Goal: Task Accomplishment & Management: Complete application form

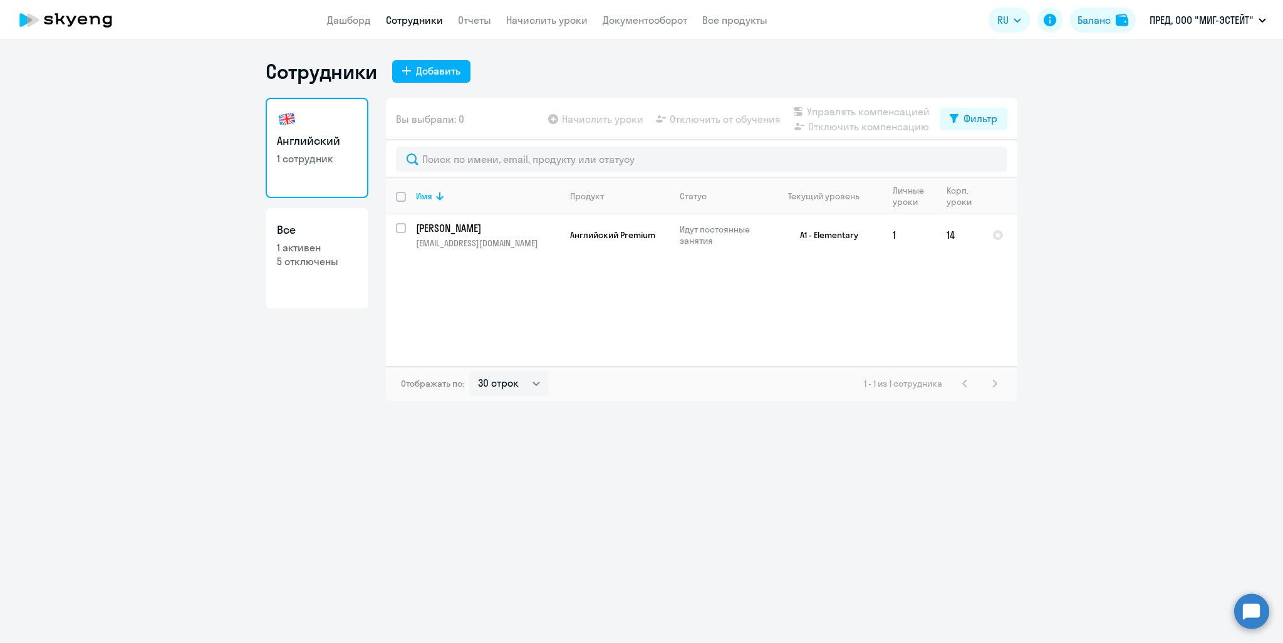
select select "30"
click at [448, 69] on div "Добавить" at bounding box center [438, 70] width 44 height 15
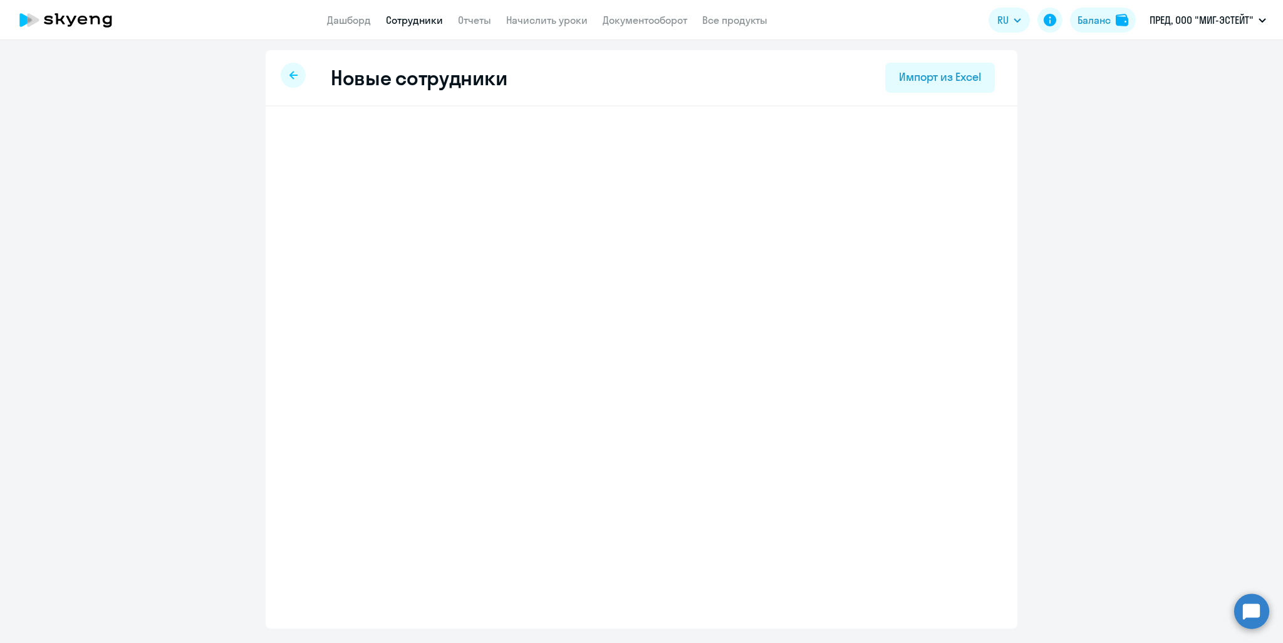
select select "english_adult_not_native_speaker_premium"
select select "3"
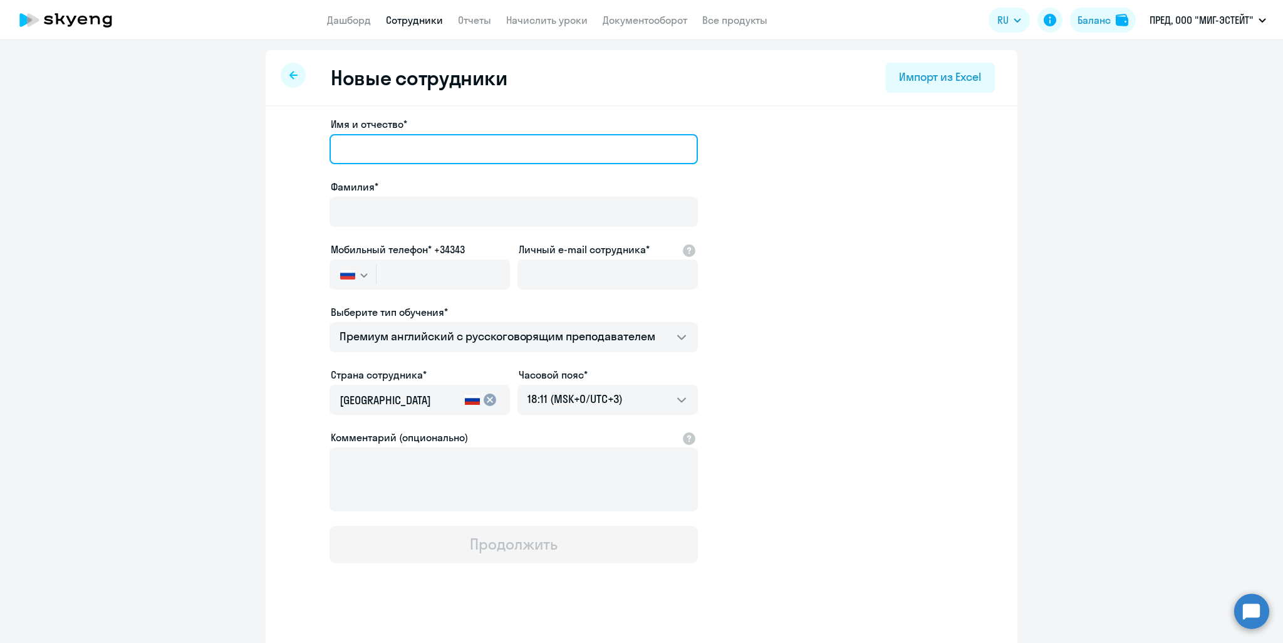
click at [470, 148] on input "Имя и отчество*" at bounding box center [513, 149] width 368 height 30
type input "[PERSON_NAME]"
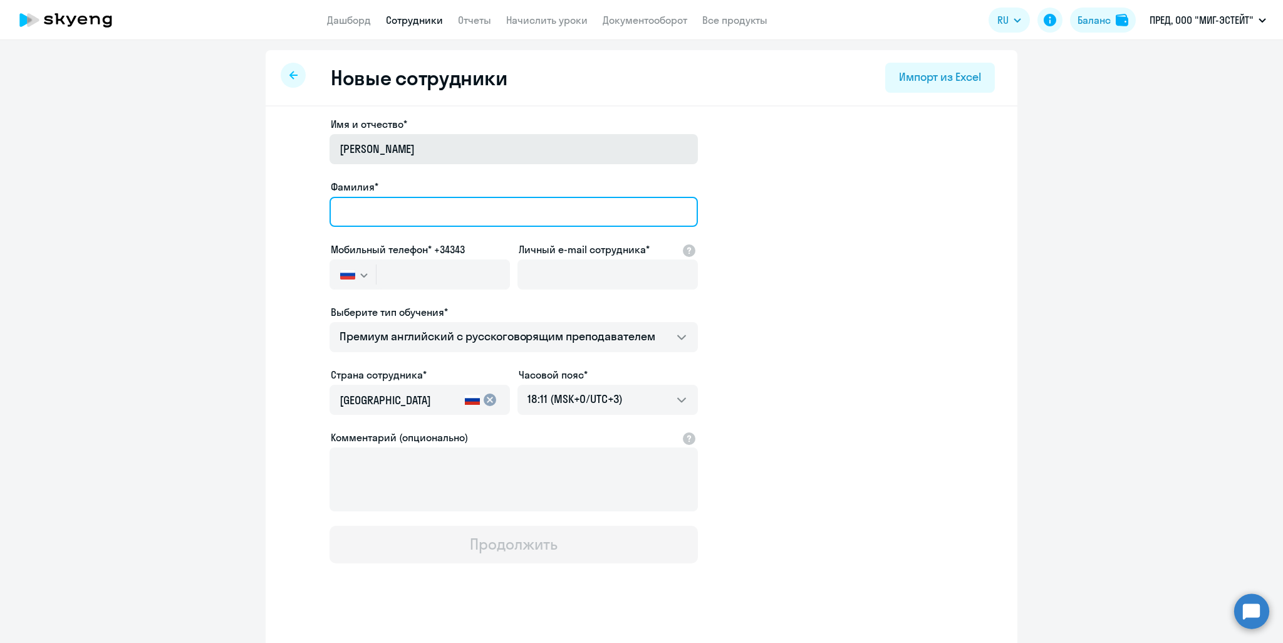
type input "[PERSON_NAME]"
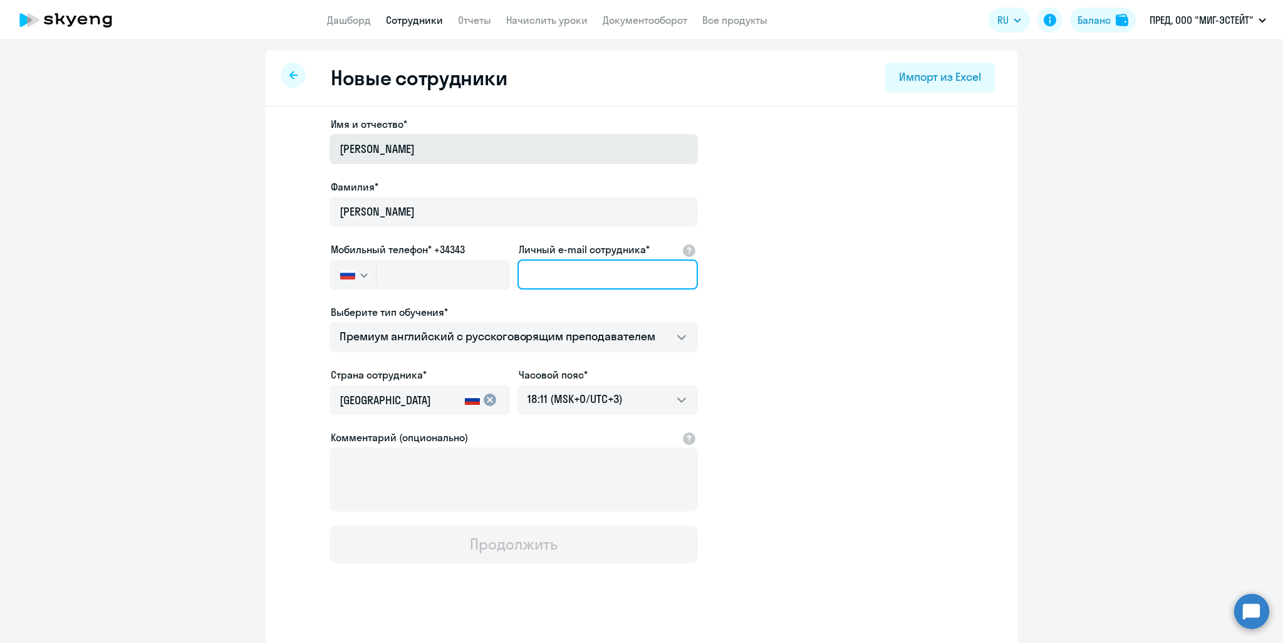
type input "[EMAIL_ADDRESS][DOMAIN_NAME]"
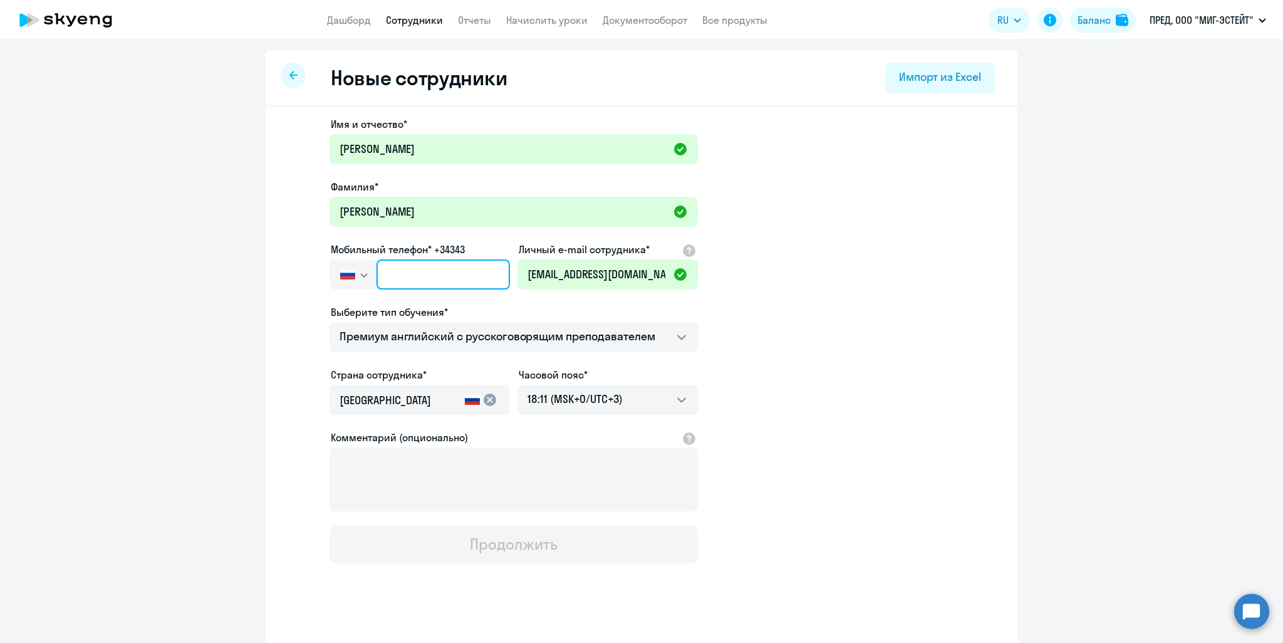
click at [450, 271] on input "text" at bounding box center [442, 274] width 133 height 30
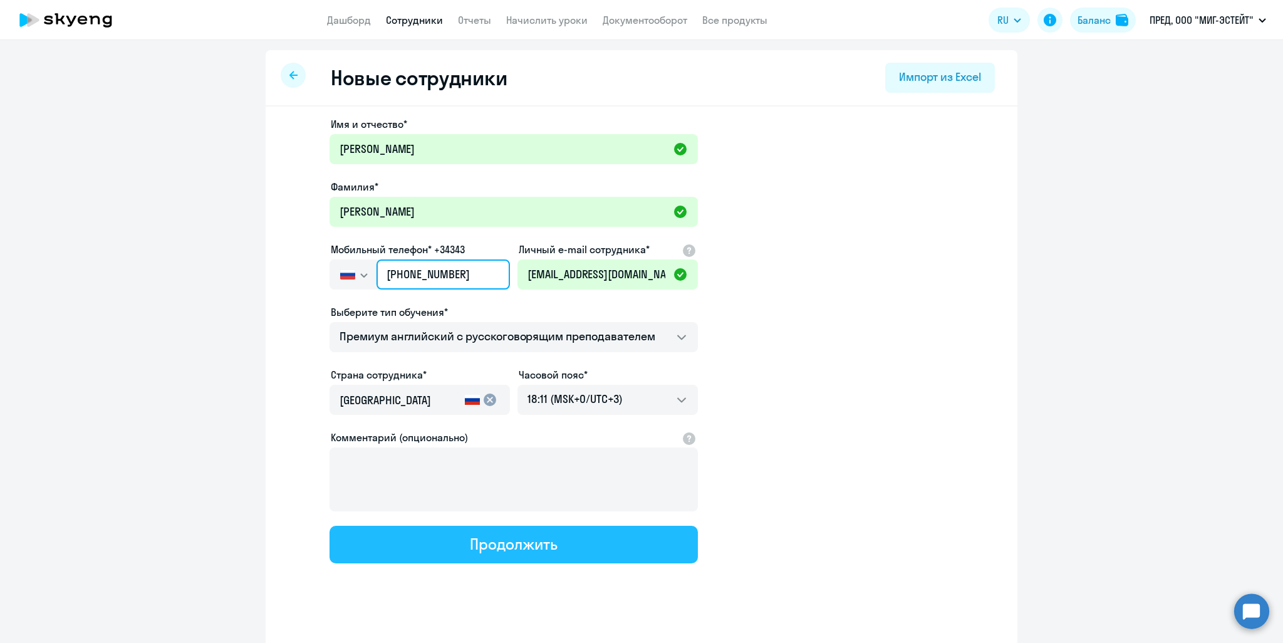
type input "[PHONE_NUMBER]"
click at [578, 546] on button "Продолжить" at bounding box center [513, 545] width 368 height 38
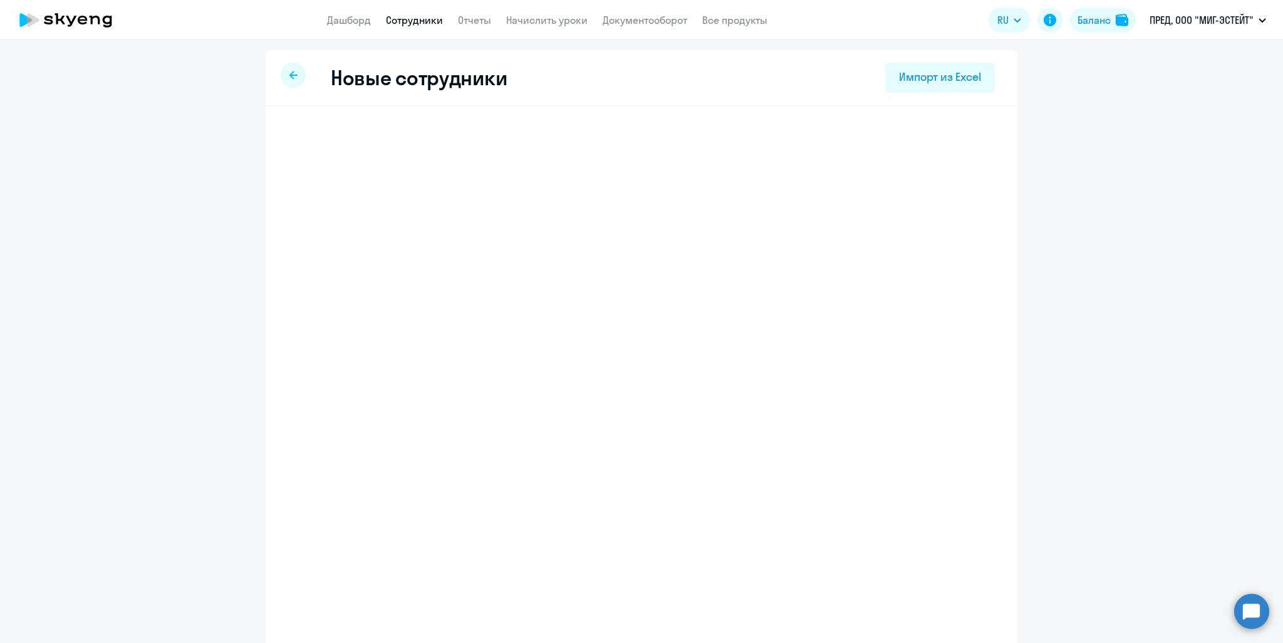
select select "english_adult_not_native_speaker_premium"
select select "3"
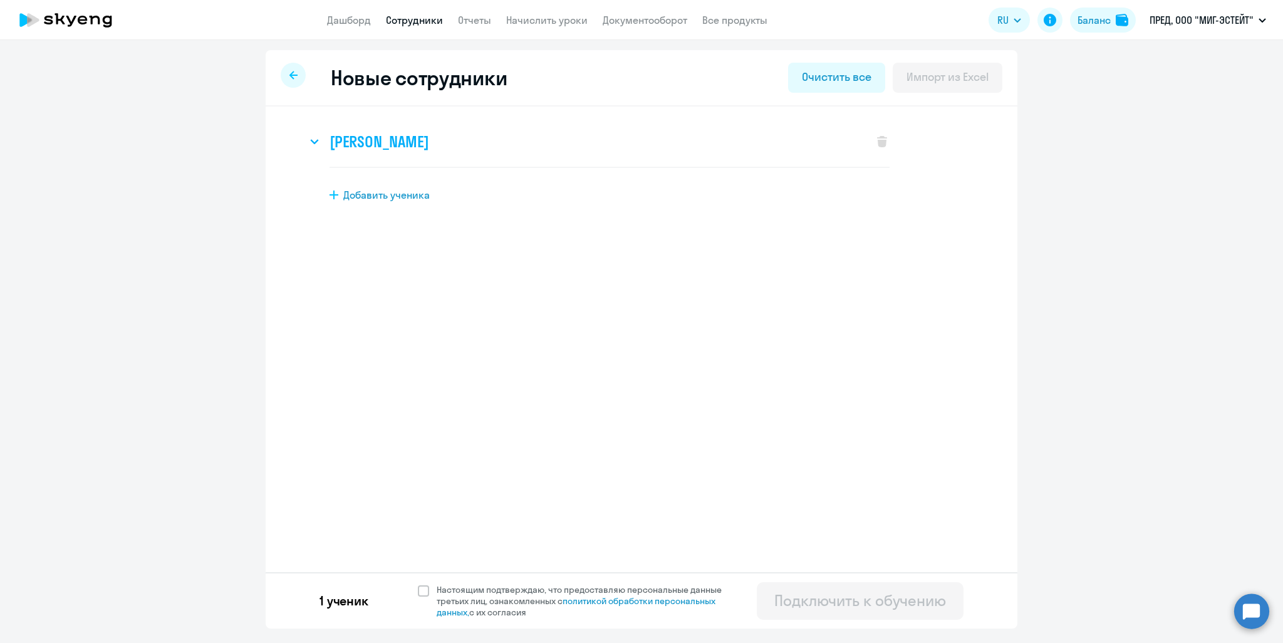
click at [354, 143] on h3 "[PERSON_NAME]" at bounding box center [378, 142] width 99 height 20
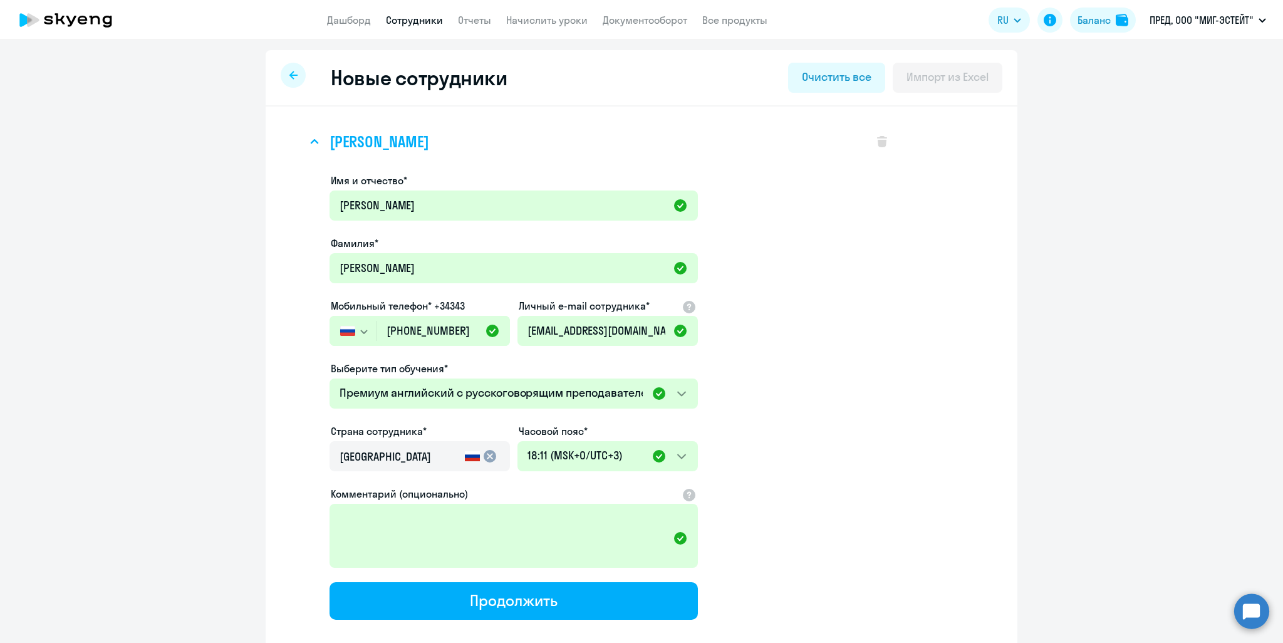
click at [354, 143] on h3 "[PERSON_NAME]" at bounding box center [378, 142] width 99 height 20
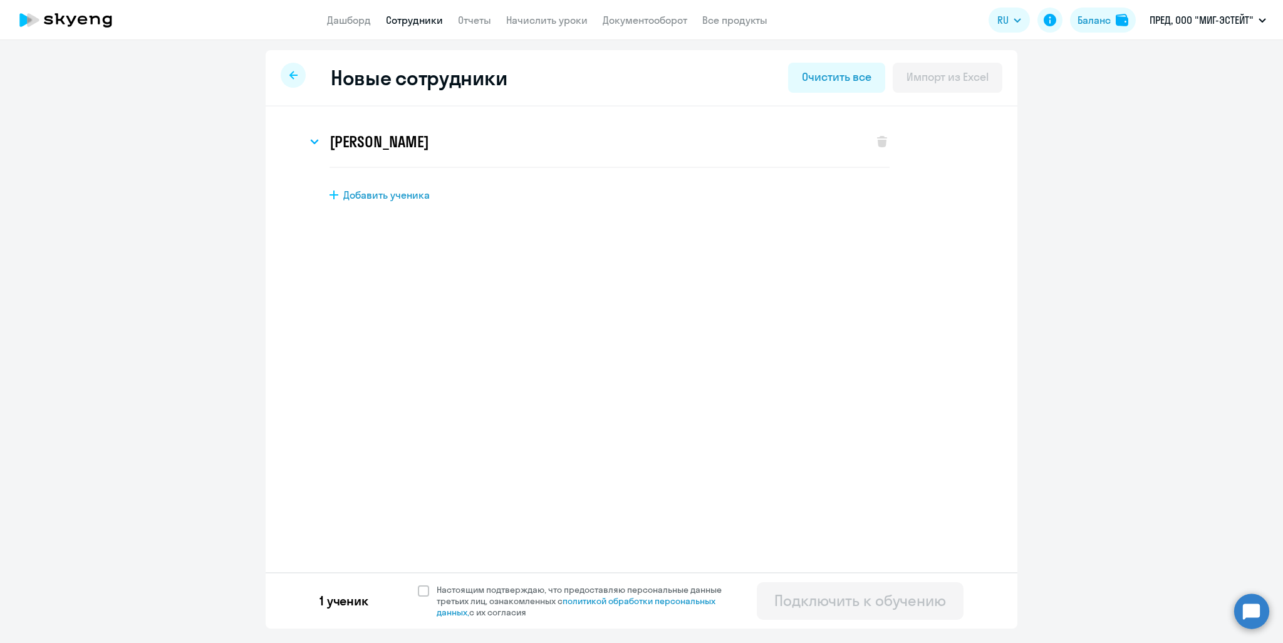
click at [297, 78] on icon at bounding box center [293, 75] width 8 height 9
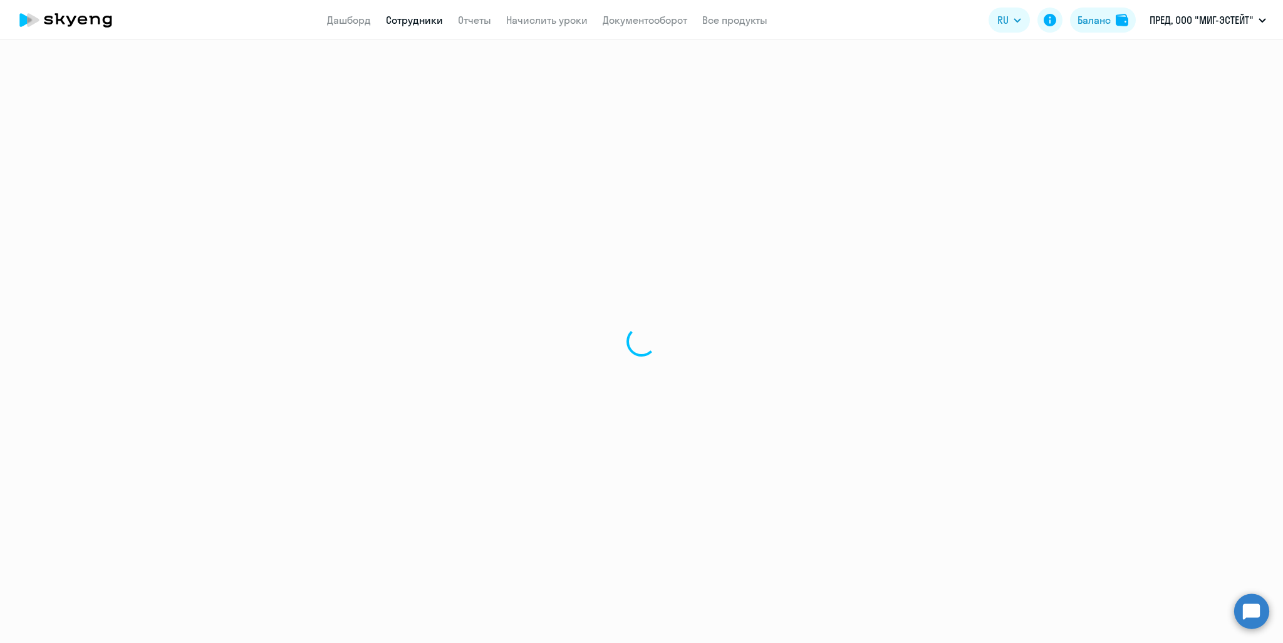
select select "30"
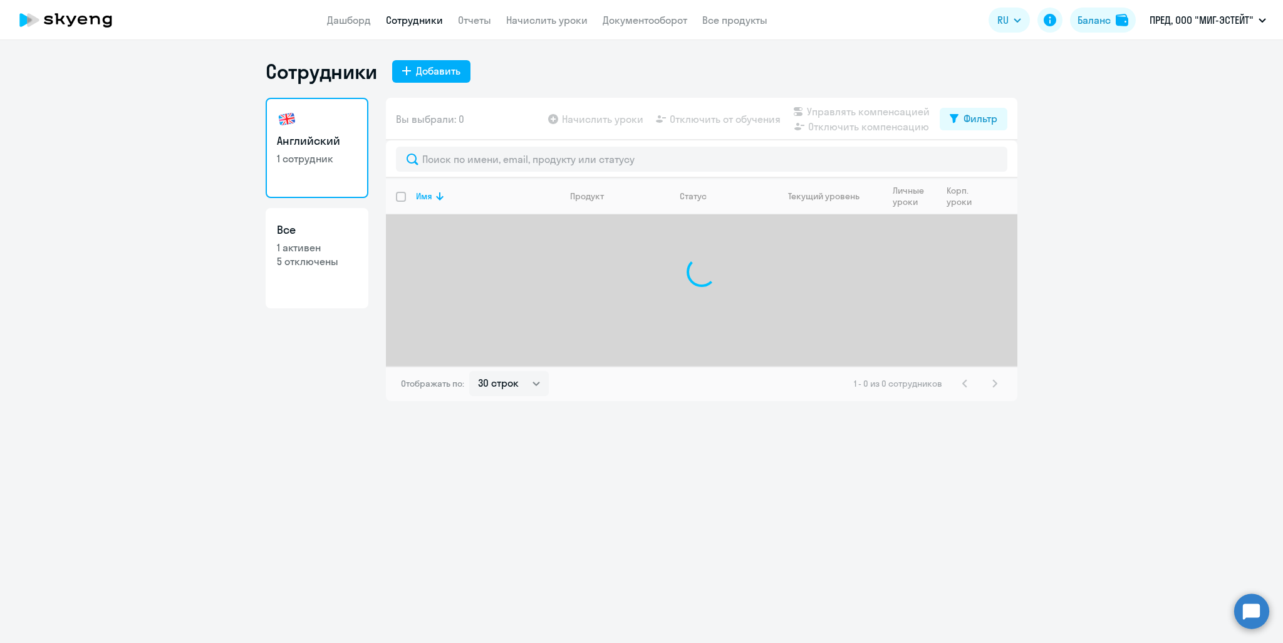
select select "30"
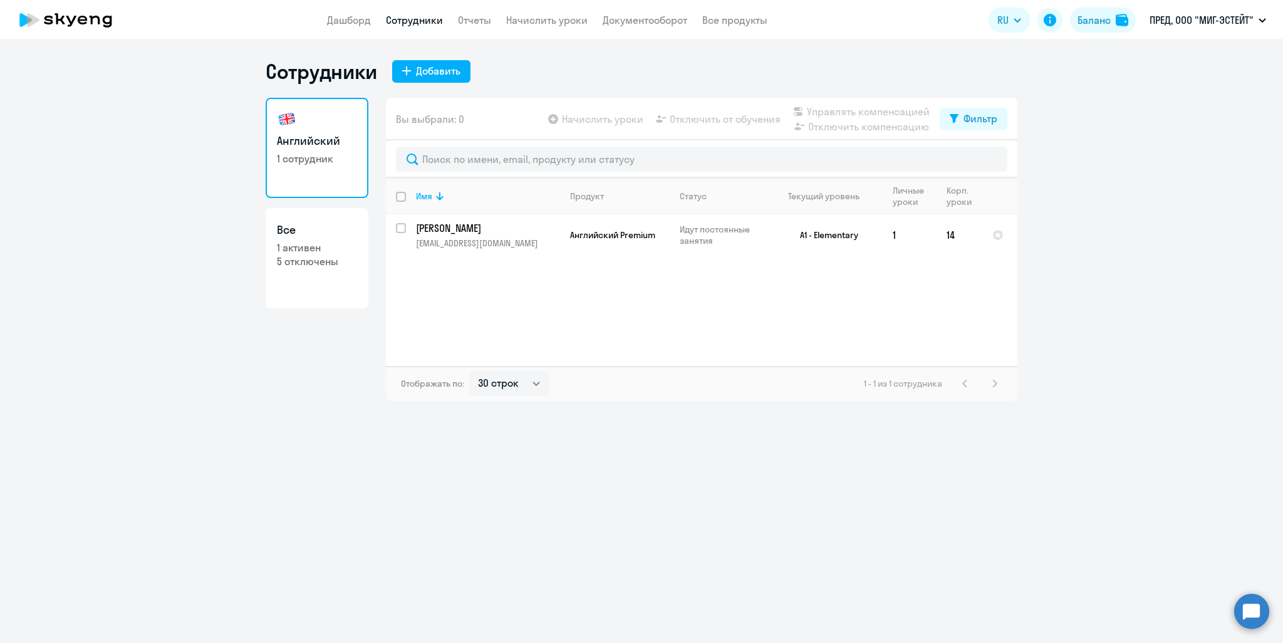
click at [334, 266] on p "5 отключены" at bounding box center [317, 261] width 80 height 14
select select "30"
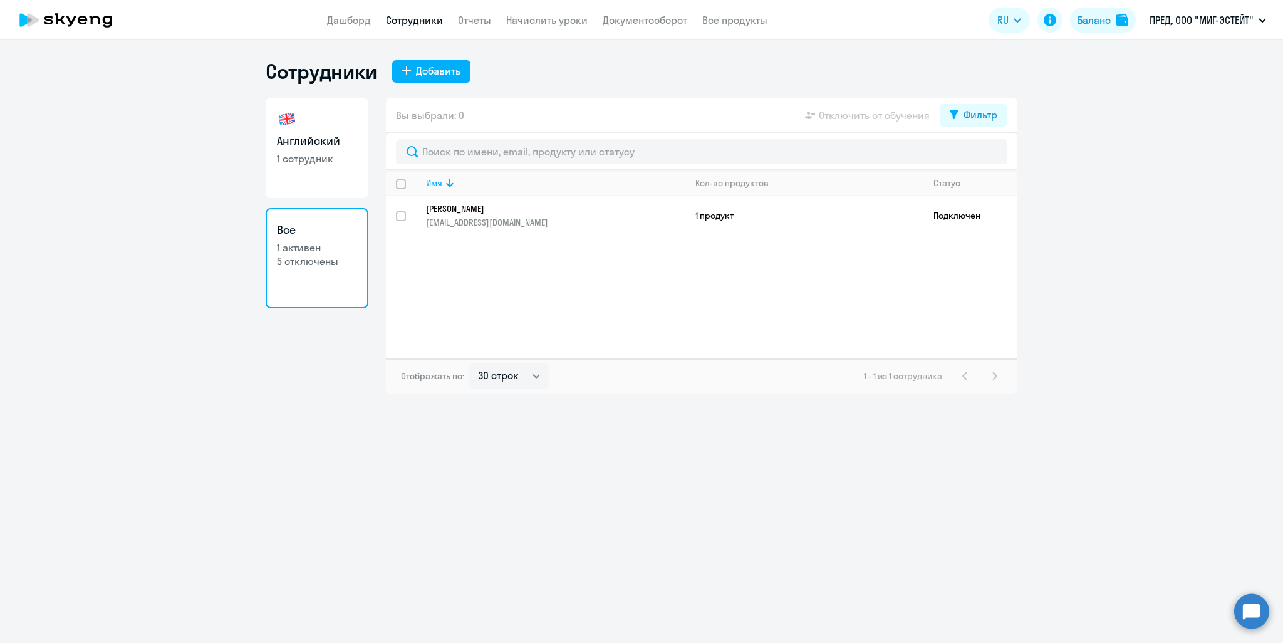
click at [317, 259] on p "5 отключены" at bounding box center [317, 261] width 80 height 14
drag, startPoint x: 303, startPoint y: 260, endPoint x: 271, endPoint y: 274, distance: 35.4
click at [271, 274] on link "Все 1 активен 5 отключены" at bounding box center [317, 258] width 103 height 100
click at [277, 257] on p "5 отключены" at bounding box center [317, 261] width 80 height 14
click at [433, 67] on div "Добавить" at bounding box center [438, 70] width 44 height 15
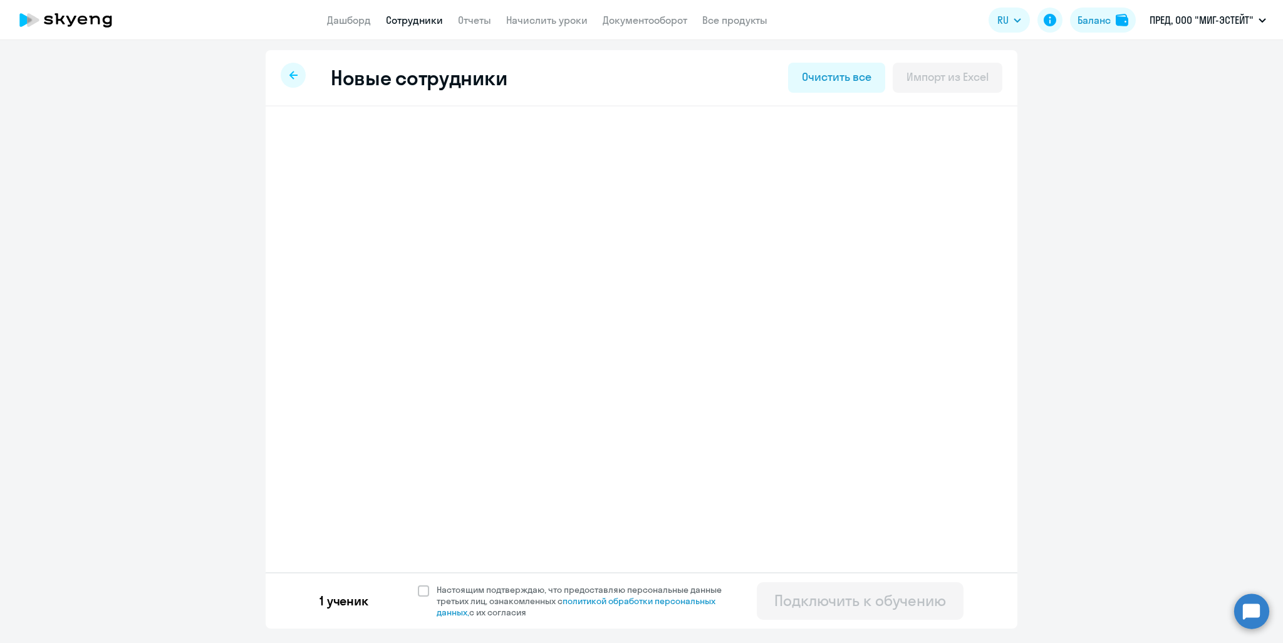
select select "english_adult_not_native_speaker_premium"
select select "3"
click at [386, 198] on span "Добавить ученика" at bounding box center [386, 195] width 86 height 14
select select "english_adult_not_native_speaker_premium"
select select "3"
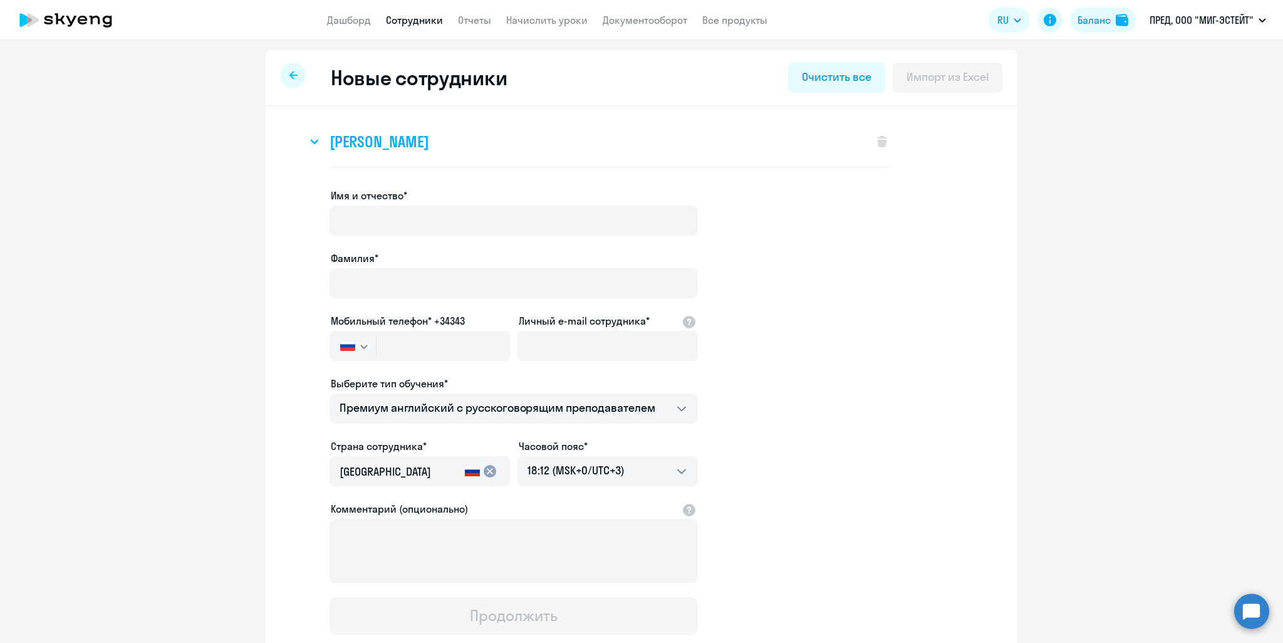
click at [423, 140] on h3 "[PERSON_NAME]" at bounding box center [378, 142] width 99 height 20
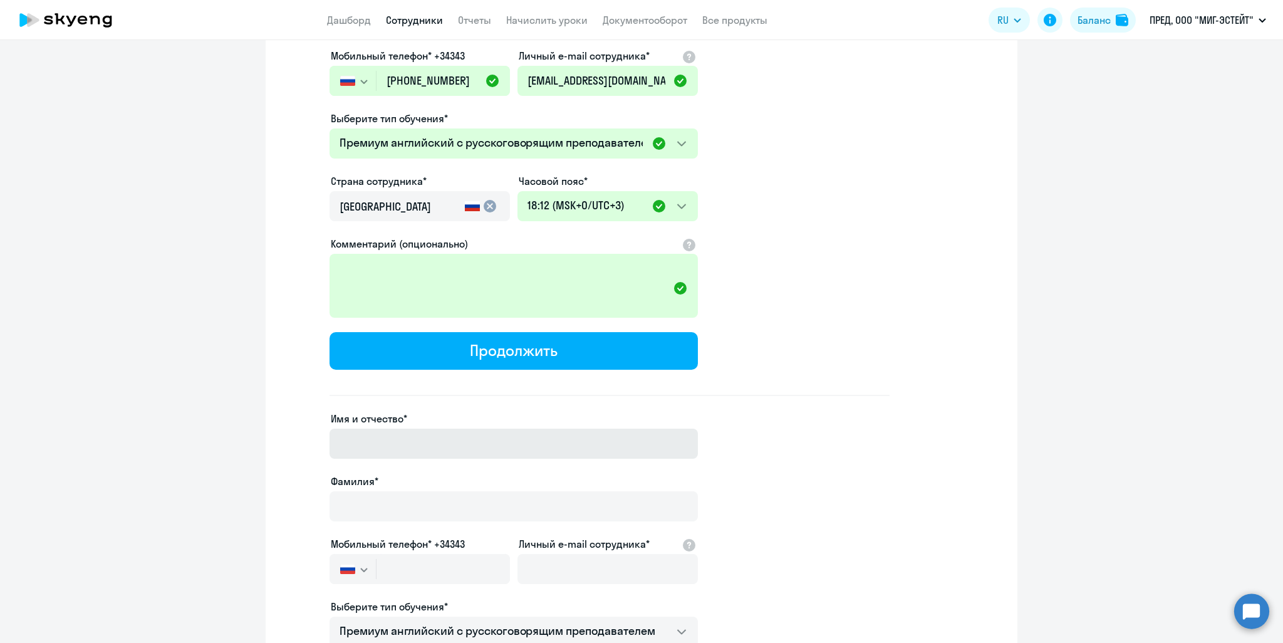
scroll to position [251, 0]
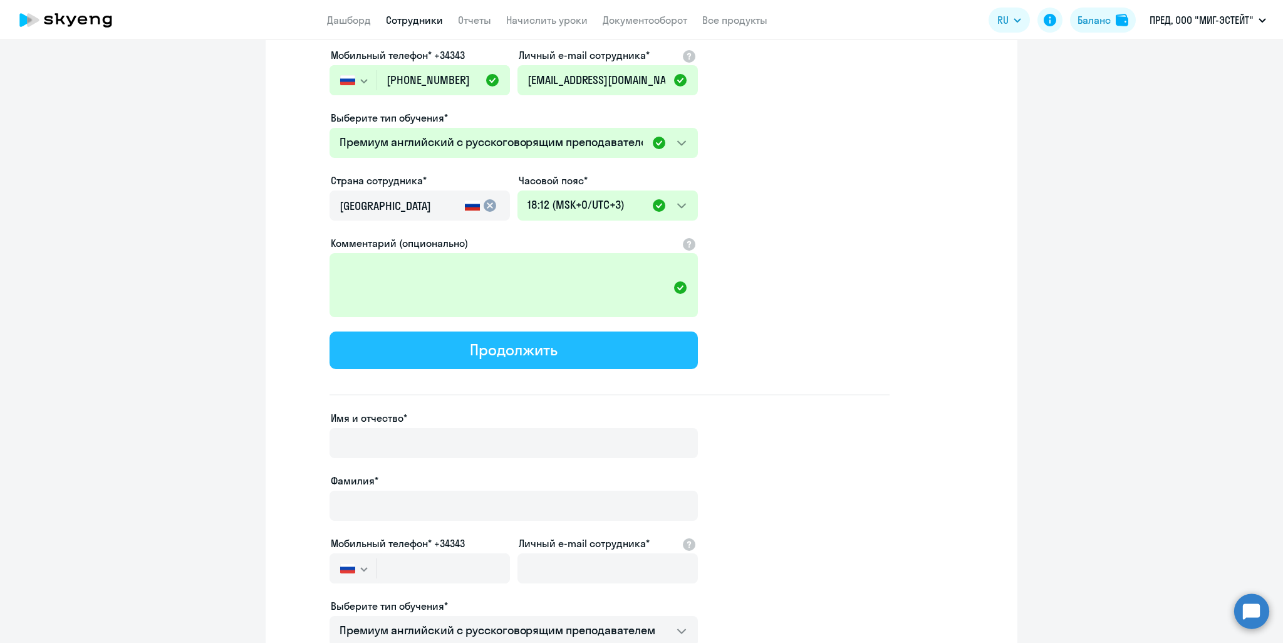
click at [518, 340] on div "Продолжить" at bounding box center [513, 349] width 87 height 20
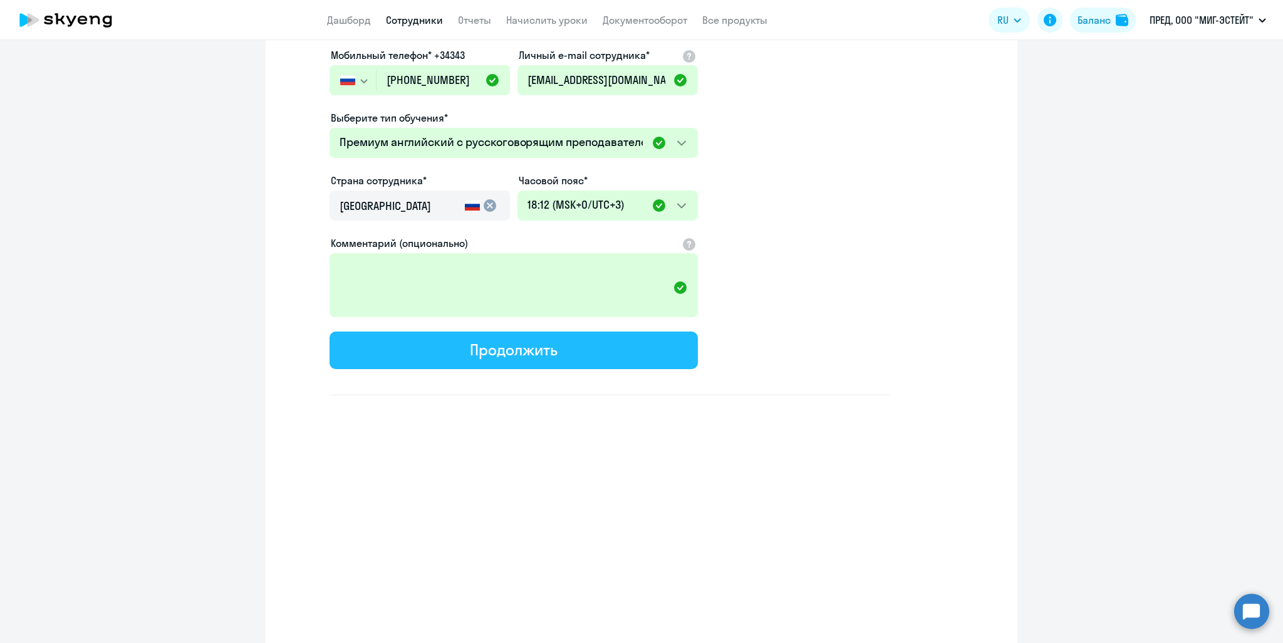
select select "english_adult_not_native_speaker_premium"
select select "3"
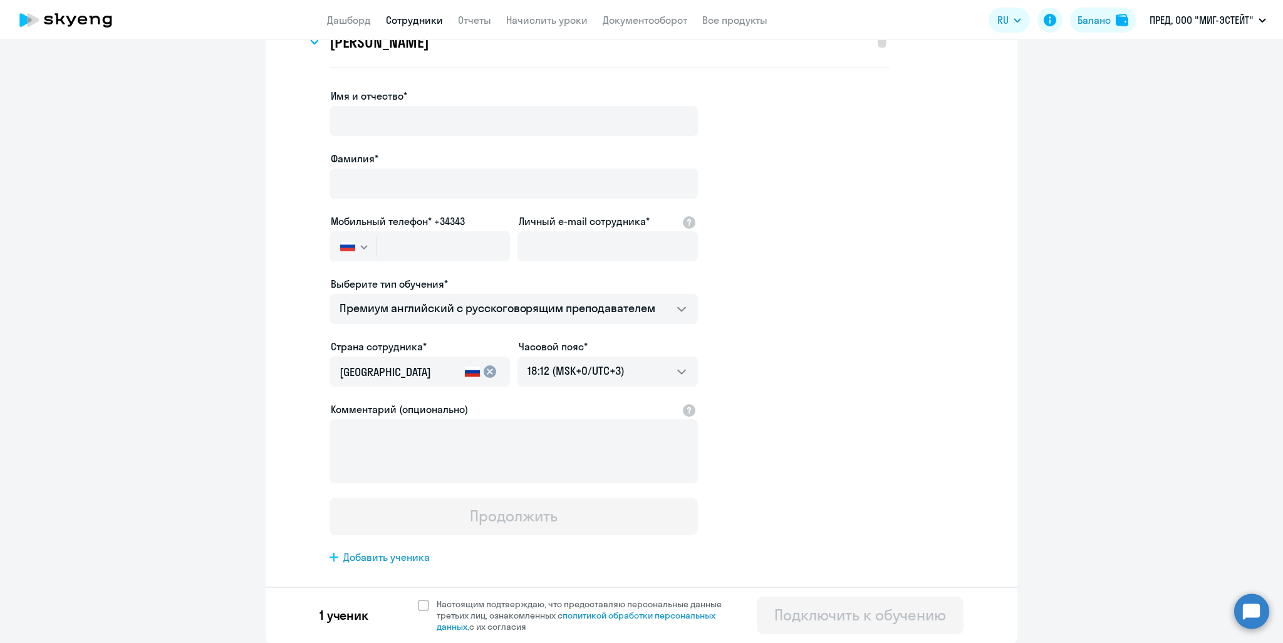
scroll to position [0, 0]
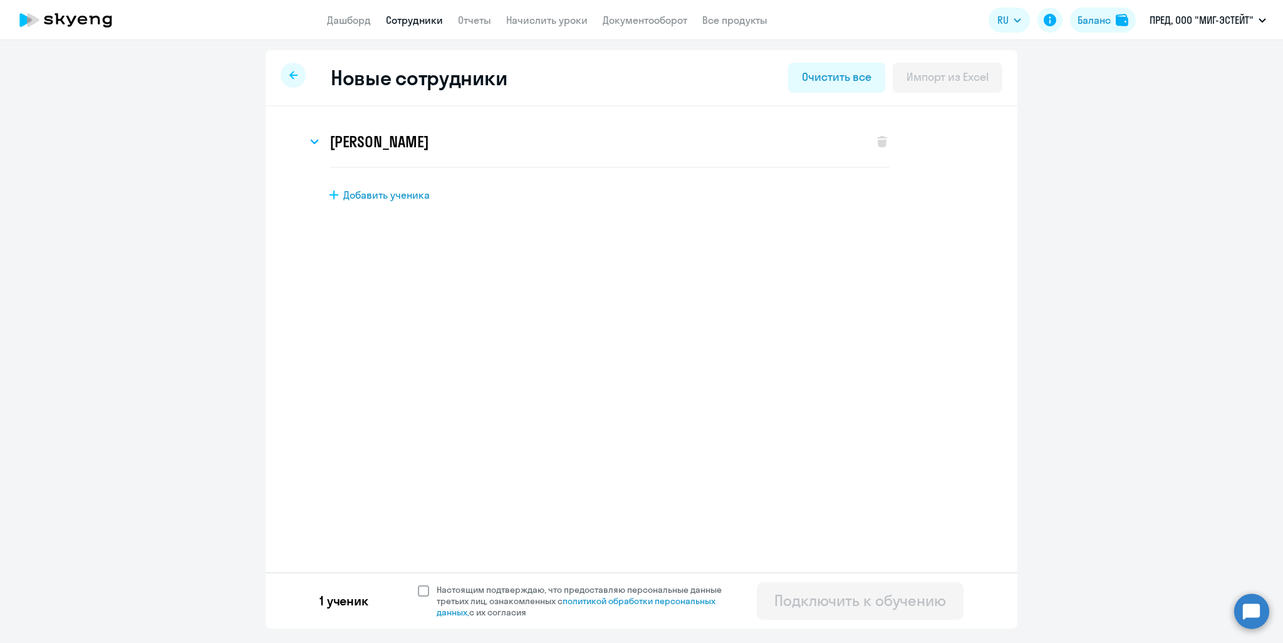
click at [425, 589] on span at bounding box center [423, 590] width 11 height 11
click at [418, 584] on input "Настоящим подтверждаю, что предоставляю персональные данные третьих лиц, ознако…" at bounding box center [417, 583] width 1 height 1
checkbox input "true"
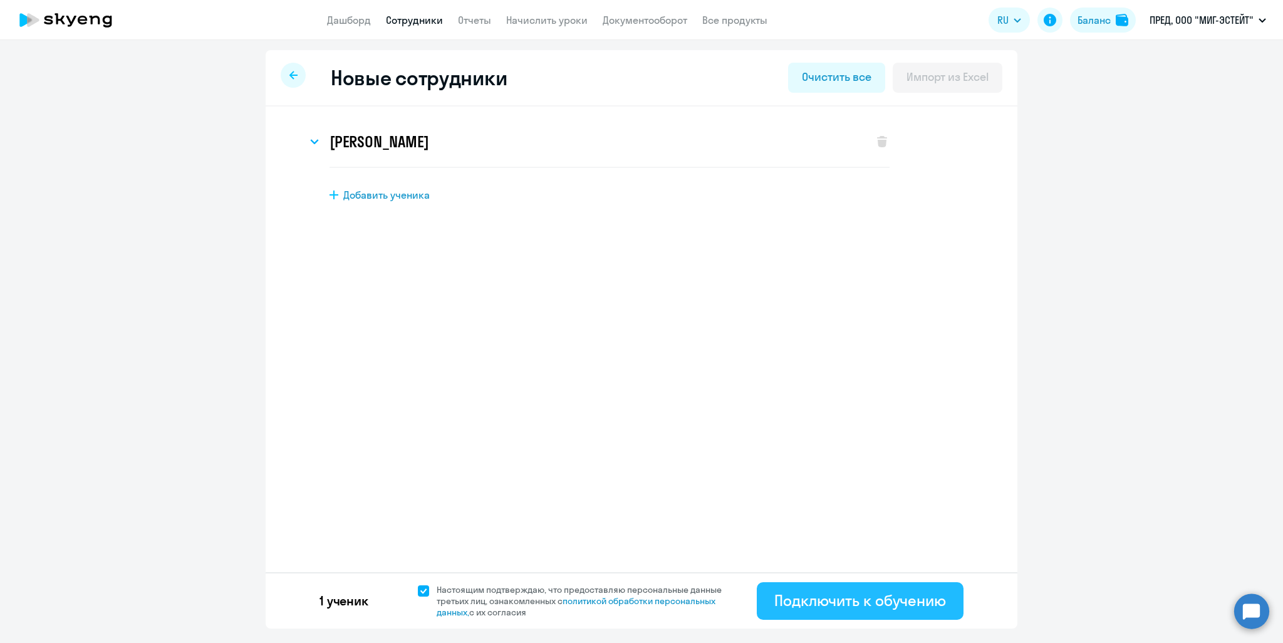
click at [816, 612] on button "Подключить к обучению" at bounding box center [860, 601] width 207 height 38
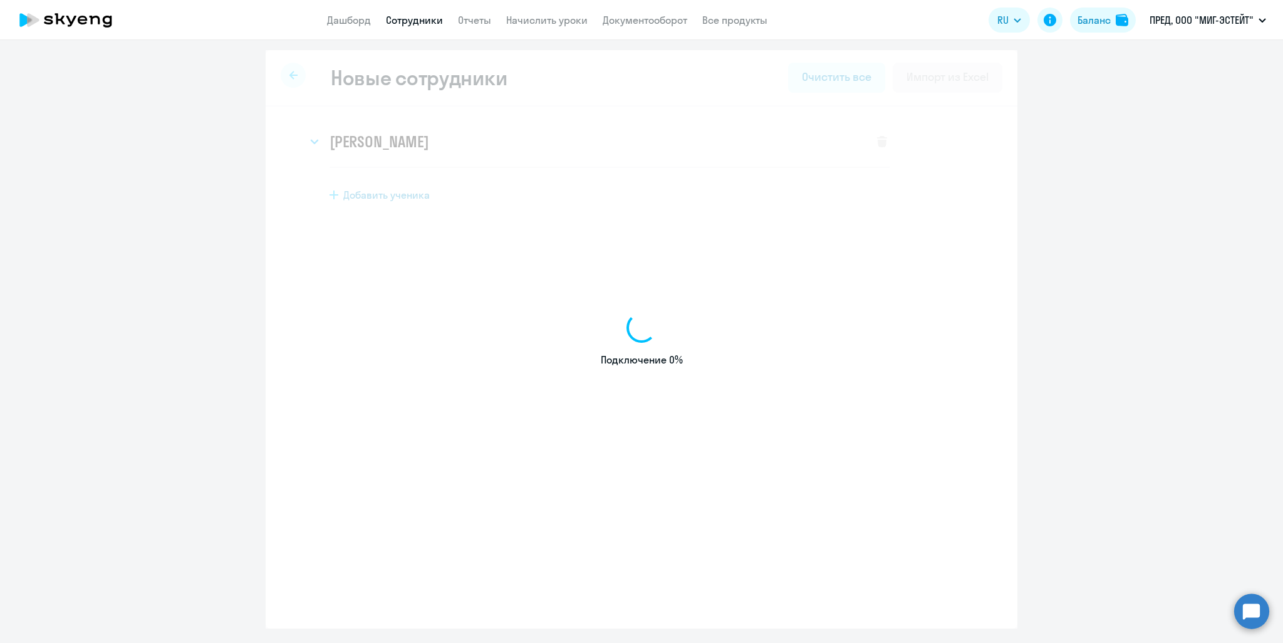
select select "english_adult_not_native_speaker_premium"
select select "3"
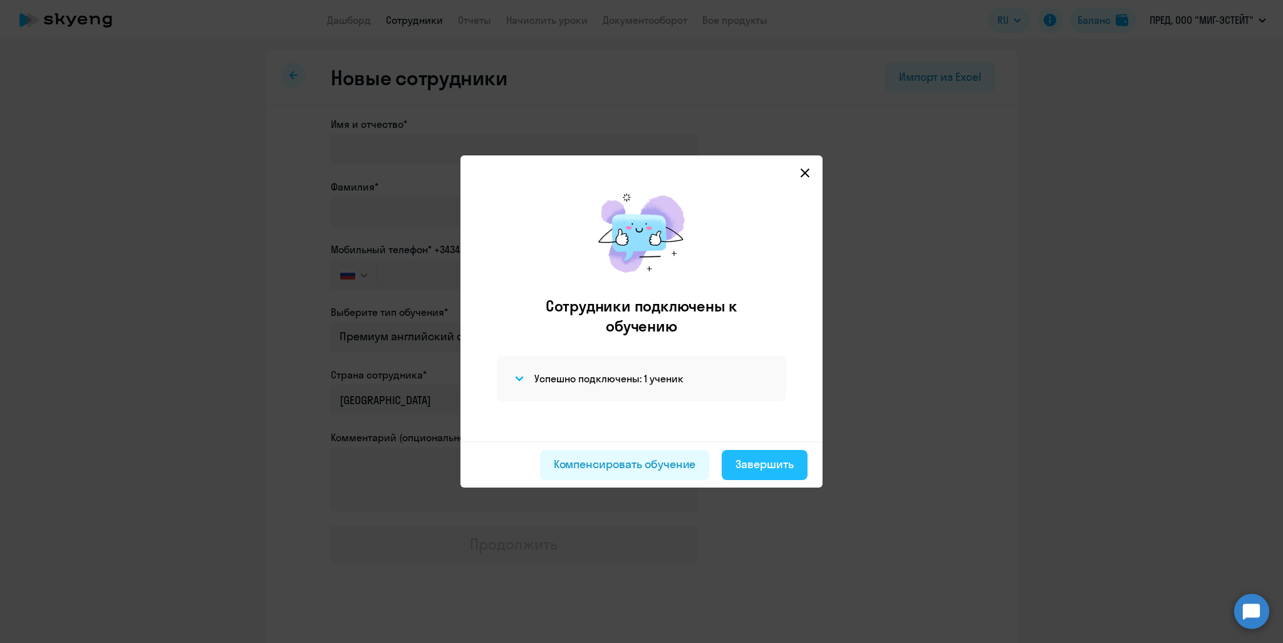
click at [784, 467] on div "Завершить" at bounding box center [764, 464] width 58 height 16
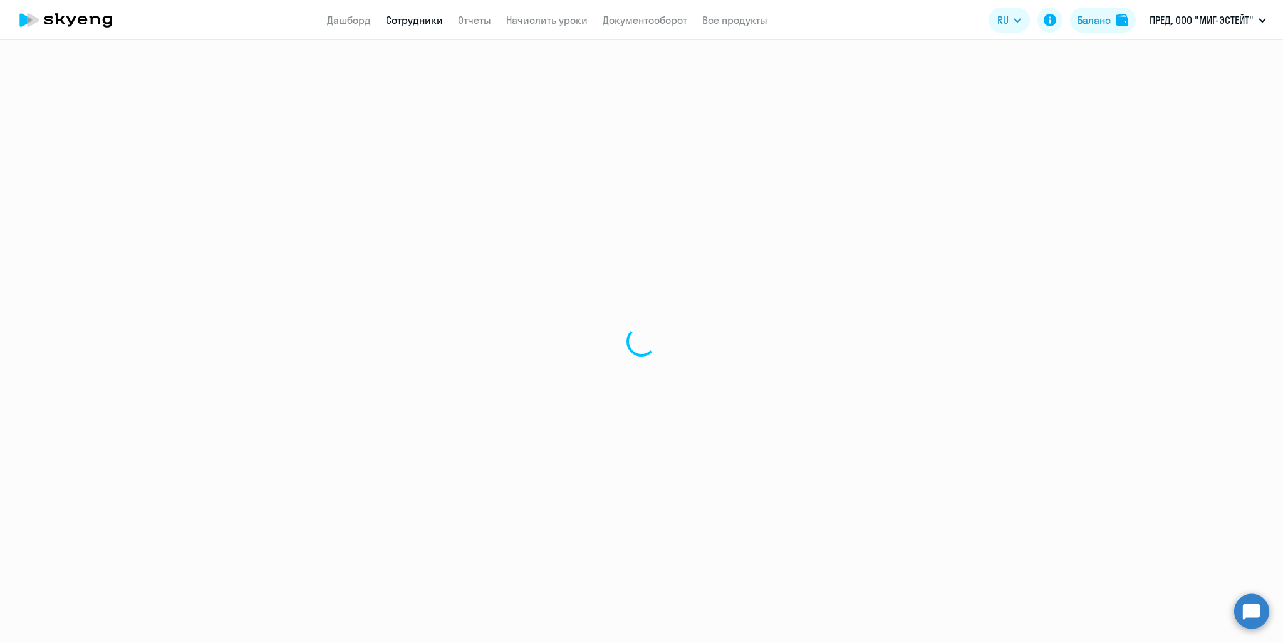
select select "30"
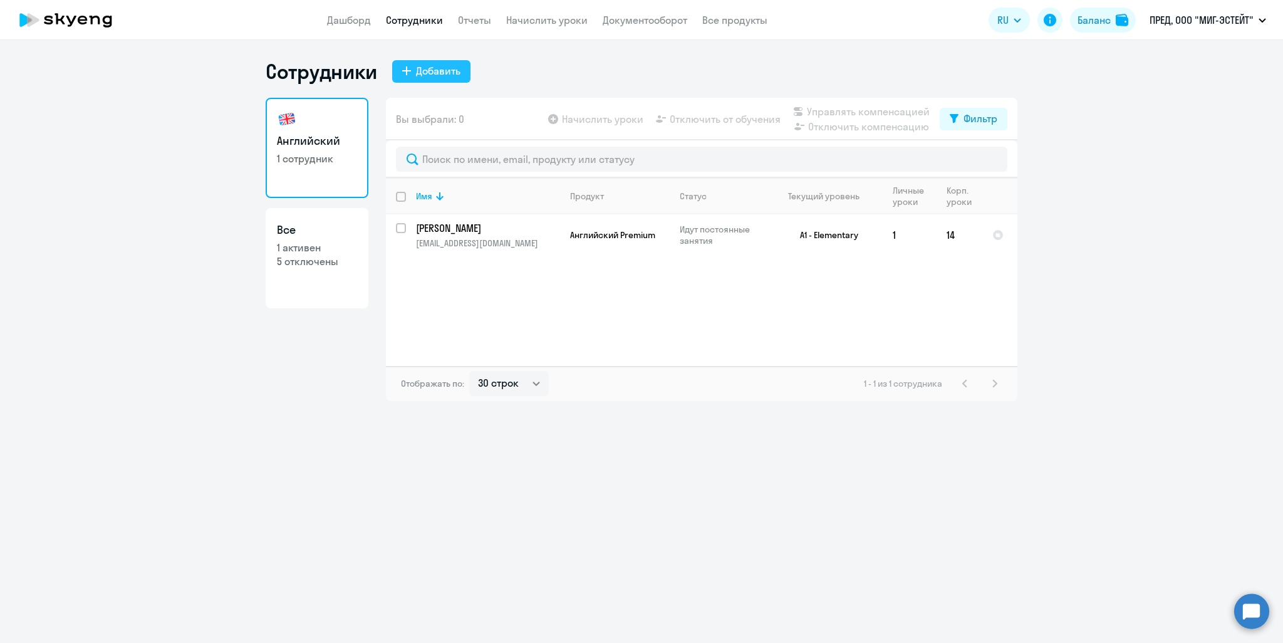
click at [433, 71] on div "Добавить" at bounding box center [438, 70] width 44 height 15
select select "english_adult_not_native_speaker_premium"
select select "3"
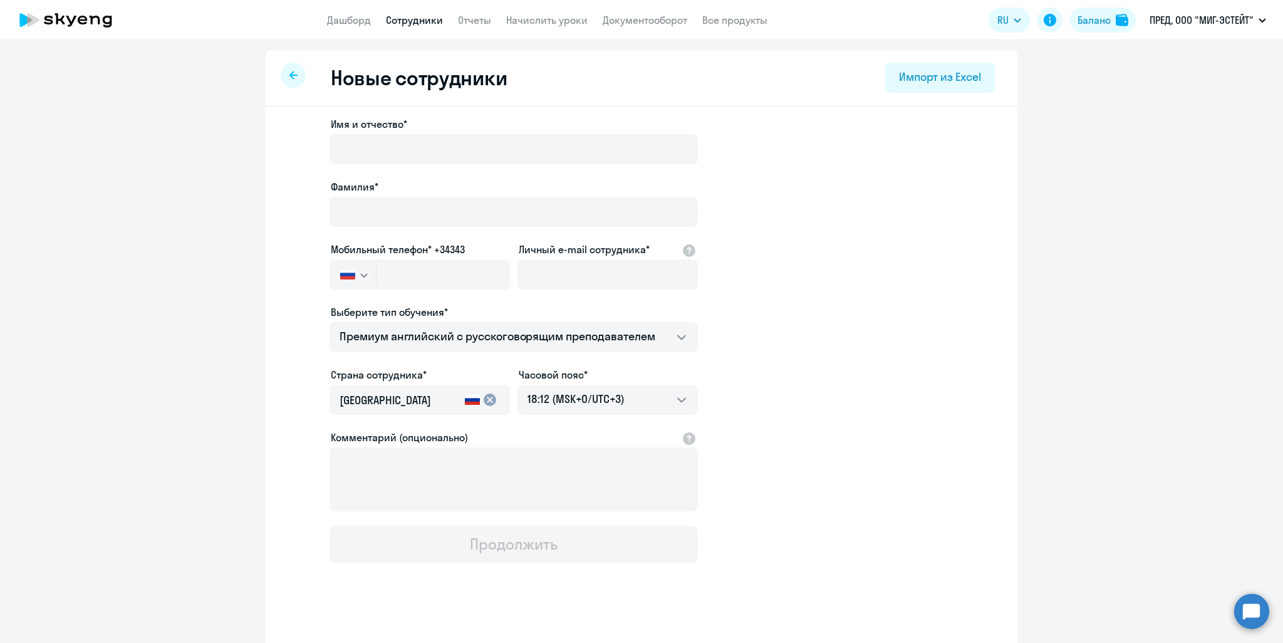
select select "30"
